Goal: Information Seeking & Learning: Compare options

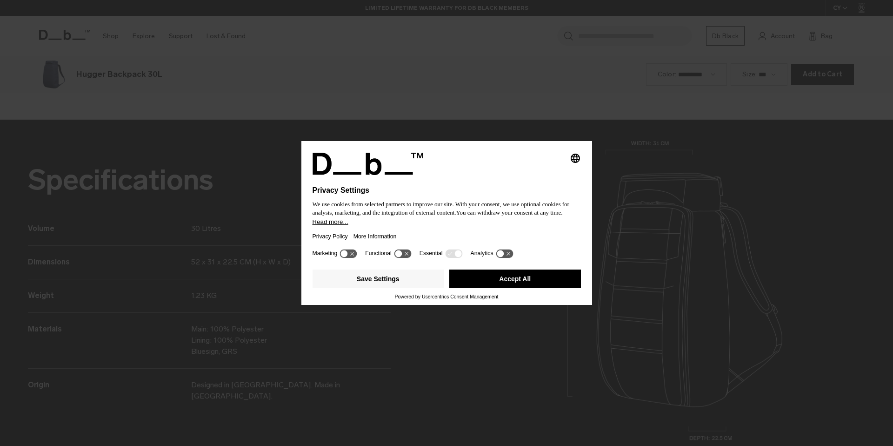
scroll to position [1337, 0]
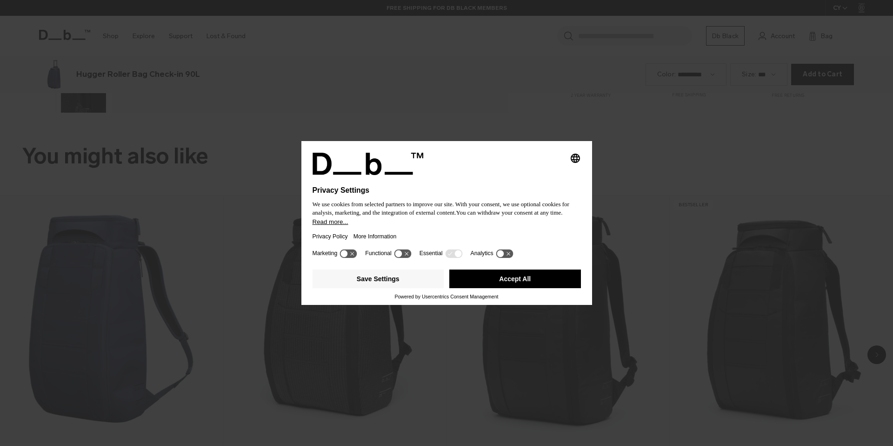
scroll to position [891, 0]
